Goal: Navigation & Orientation: Find specific page/section

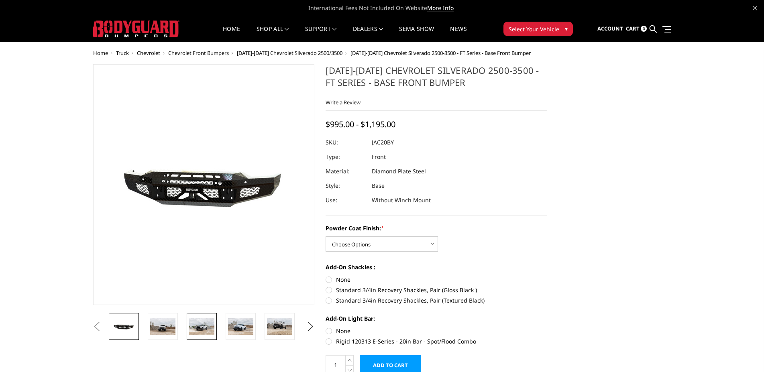
click at [199, 324] on img at bounding box center [201, 326] width 25 height 16
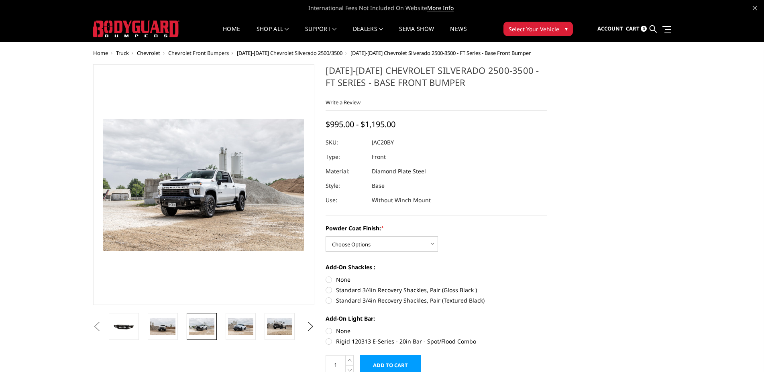
click at [208, 55] on span "Chevrolet Front Bumpers" at bounding box center [198, 52] width 61 height 7
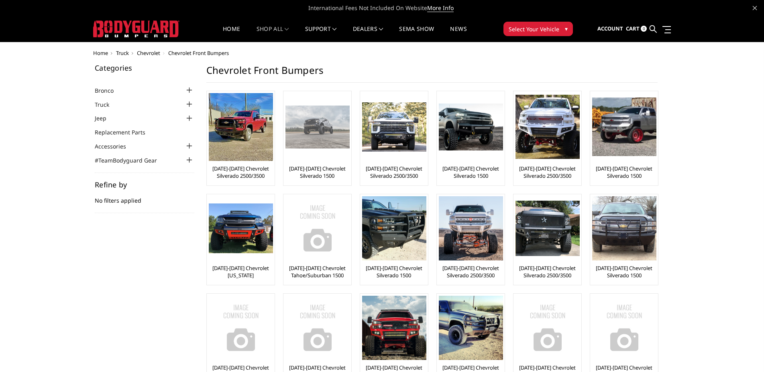
click at [322, 169] on link "[DATE]-[DATE] Chevrolet Silverado 1500" at bounding box center [317, 172] width 64 height 14
